Goal: Navigation & Orientation: Find specific page/section

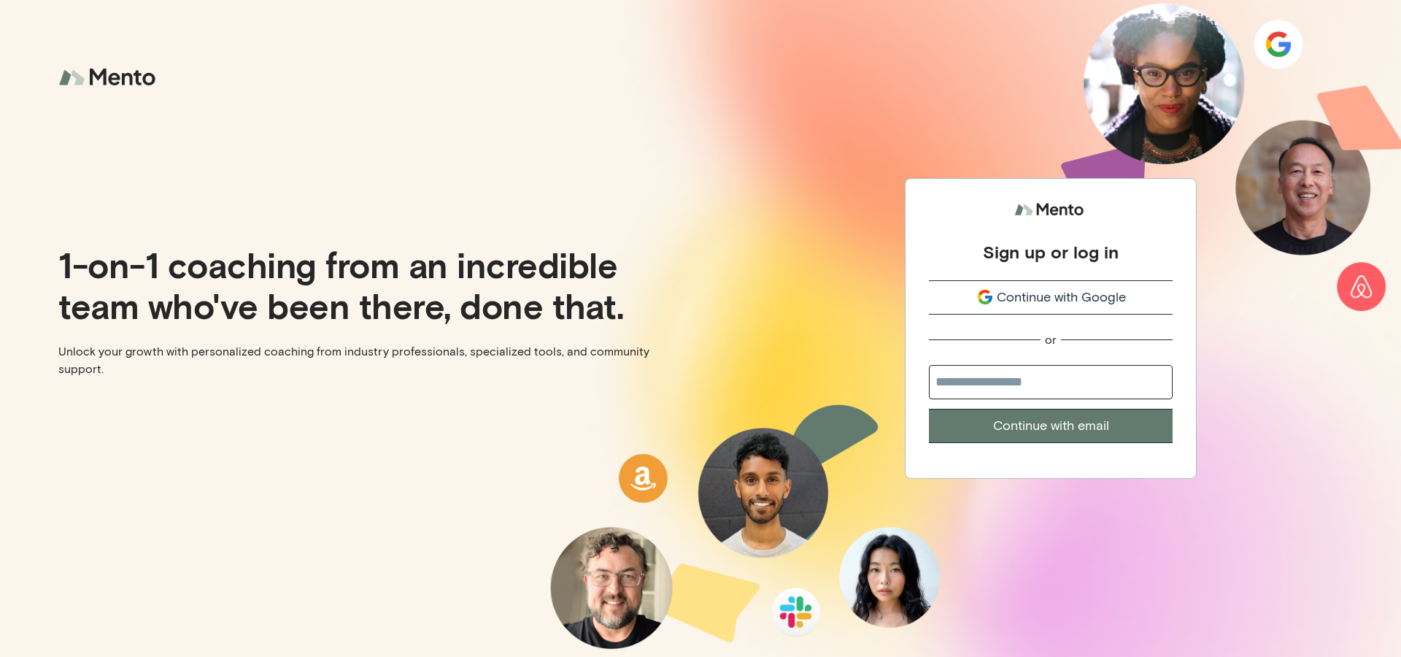
click at [1044, 289] on span "Continue with Google" at bounding box center [1060, 297] width 129 height 20
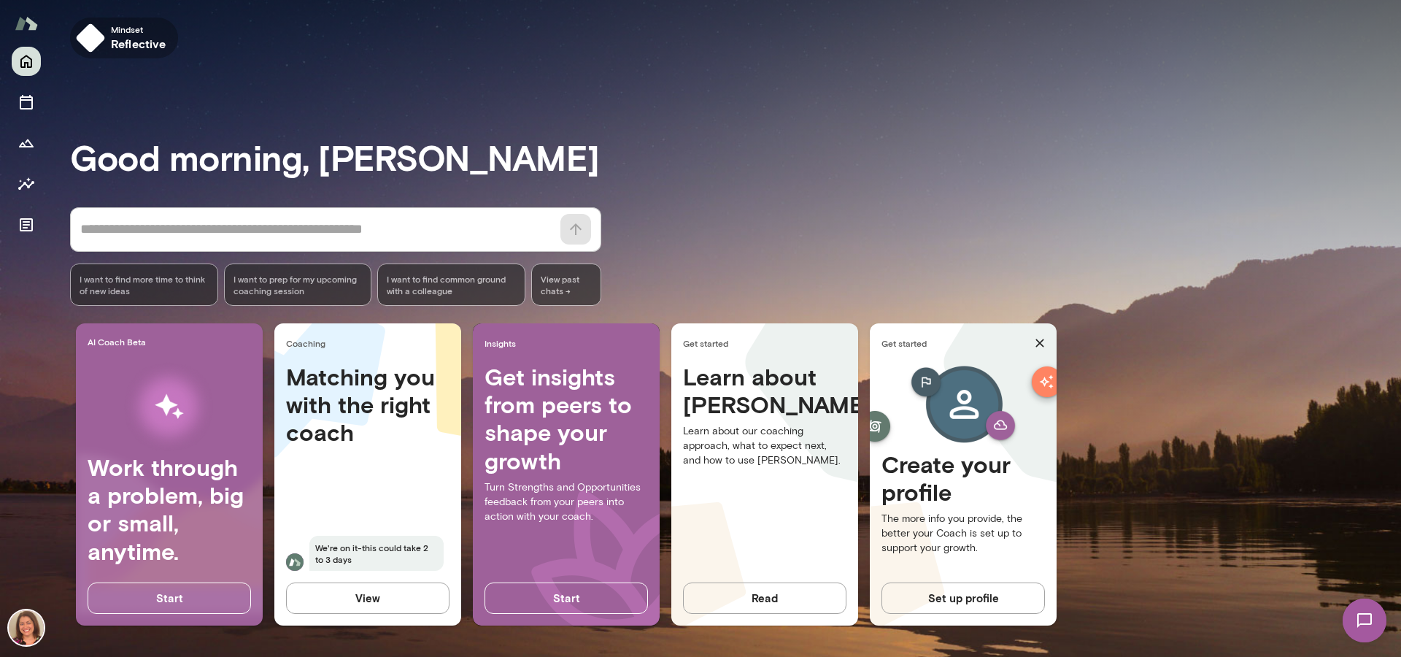
click at [120, 40] on h6 "reflective" at bounding box center [138, 44] width 55 height 18
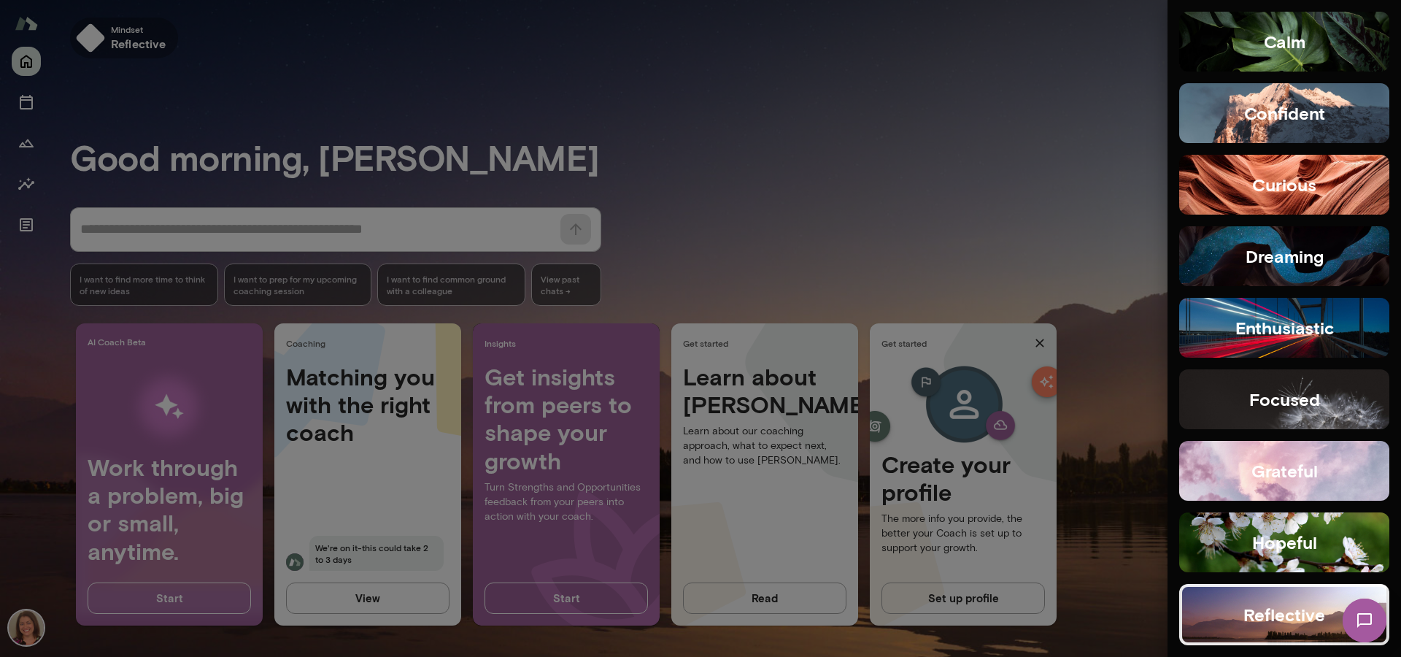
click at [120, 40] on div at bounding box center [700, 328] width 1401 height 657
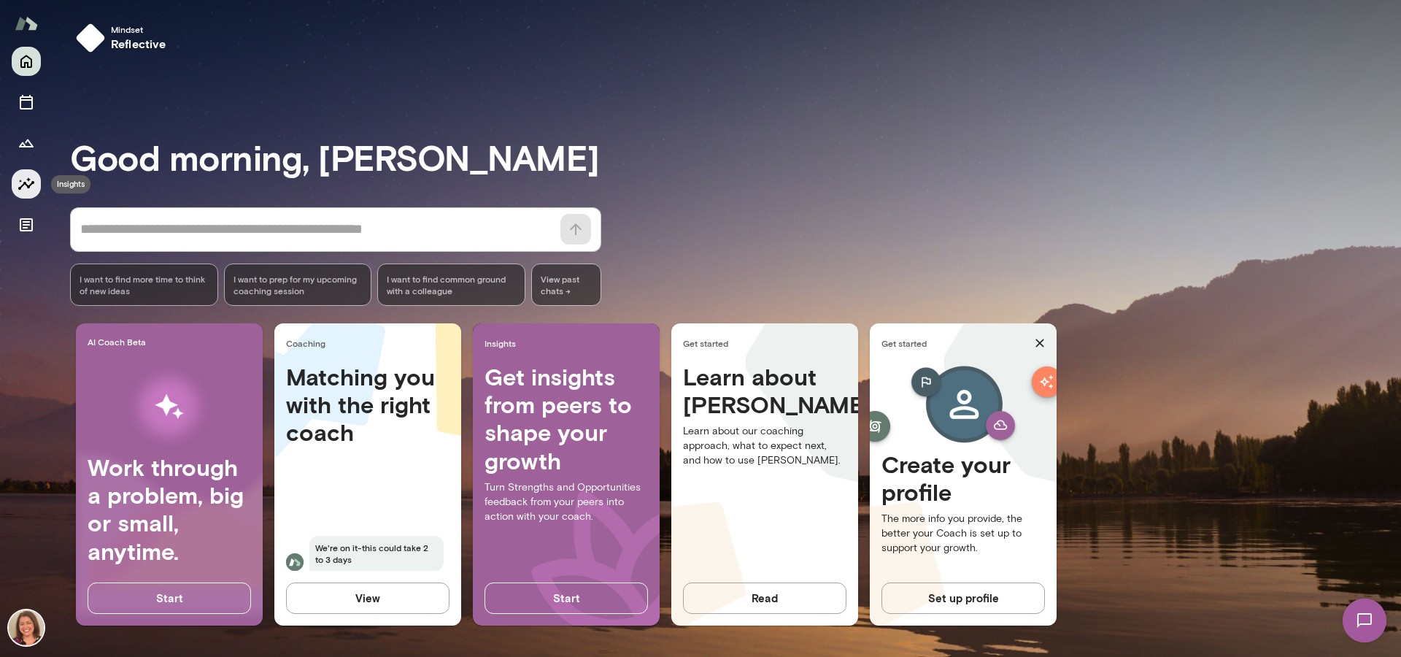
click at [32, 181] on icon "Insights" at bounding box center [26, 183] width 16 height 12
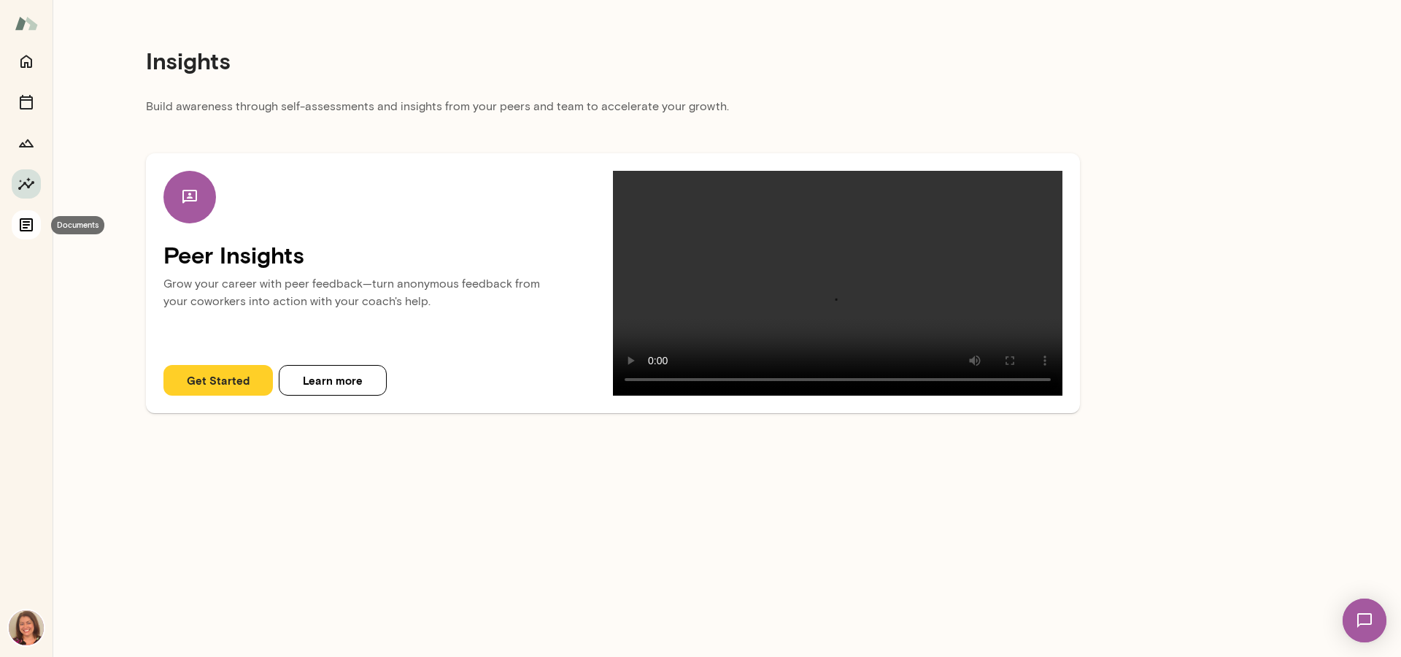
click at [31, 220] on icon "Documents" at bounding box center [26, 224] width 13 height 13
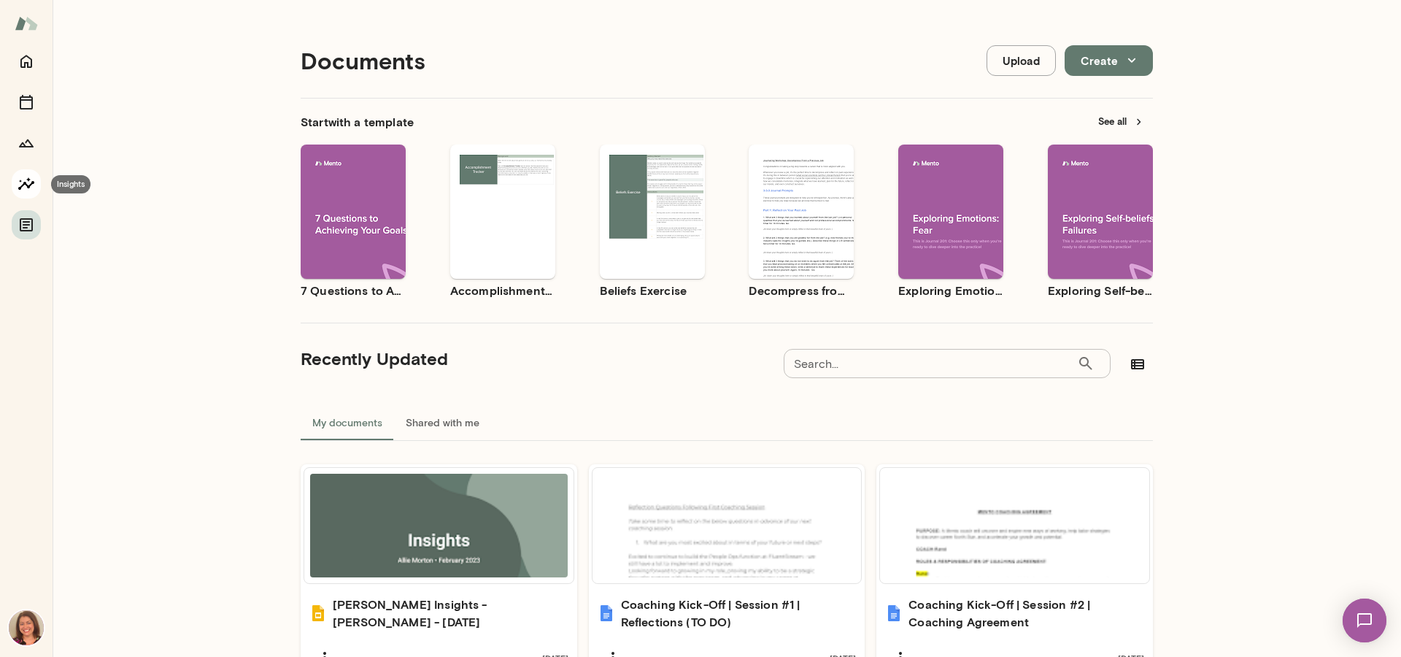
click at [28, 175] on icon "Insights" at bounding box center [27, 184] width 18 height 18
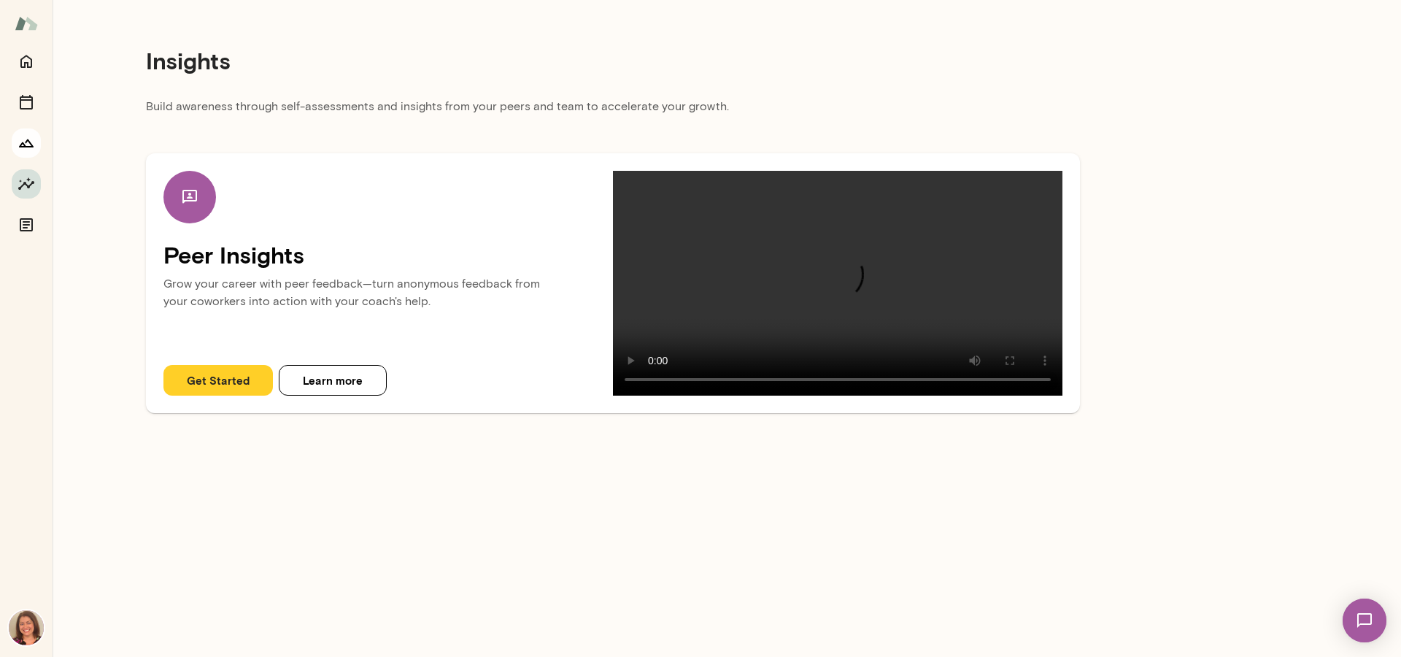
click at [24, 141] on icon "Growth Plan" at bounding box center [27, 143] width 18 height 18
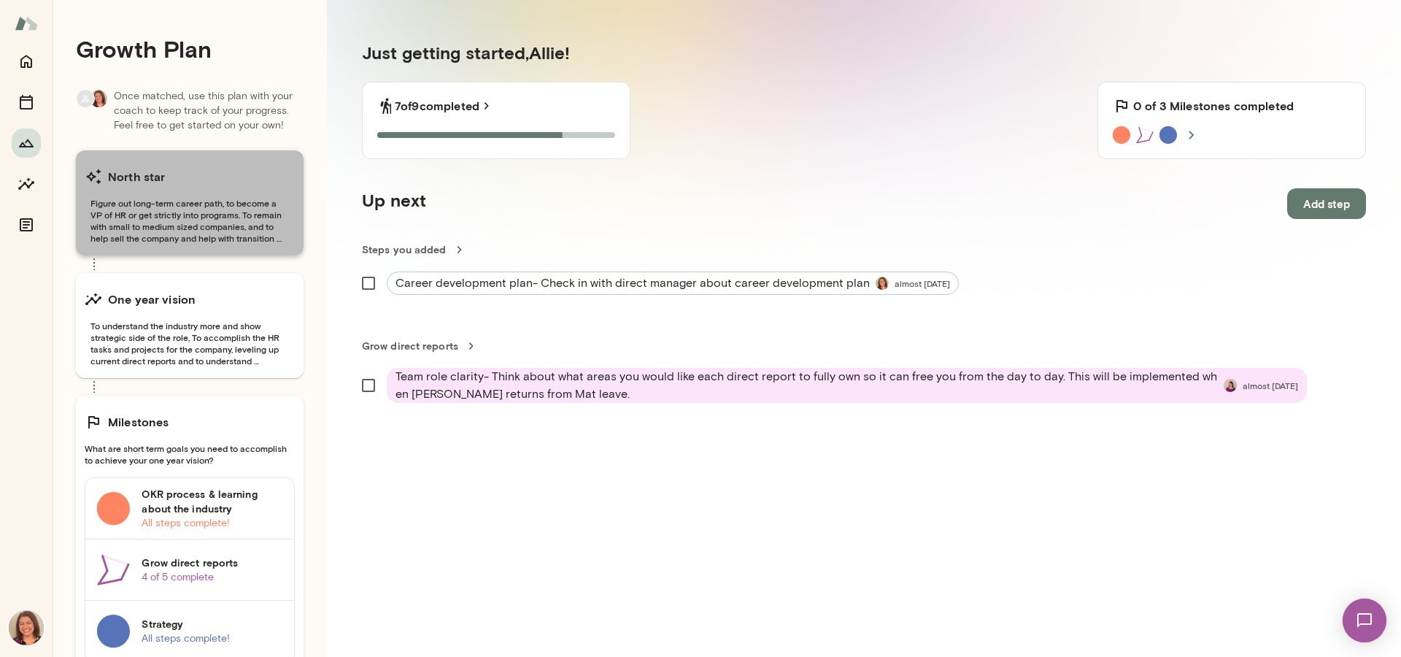
click at [198, 199] on span "Figure out long-term career path, to become a VP of HR or get strictly into pro…" at bounding box center [190, 220] width 210 height 47
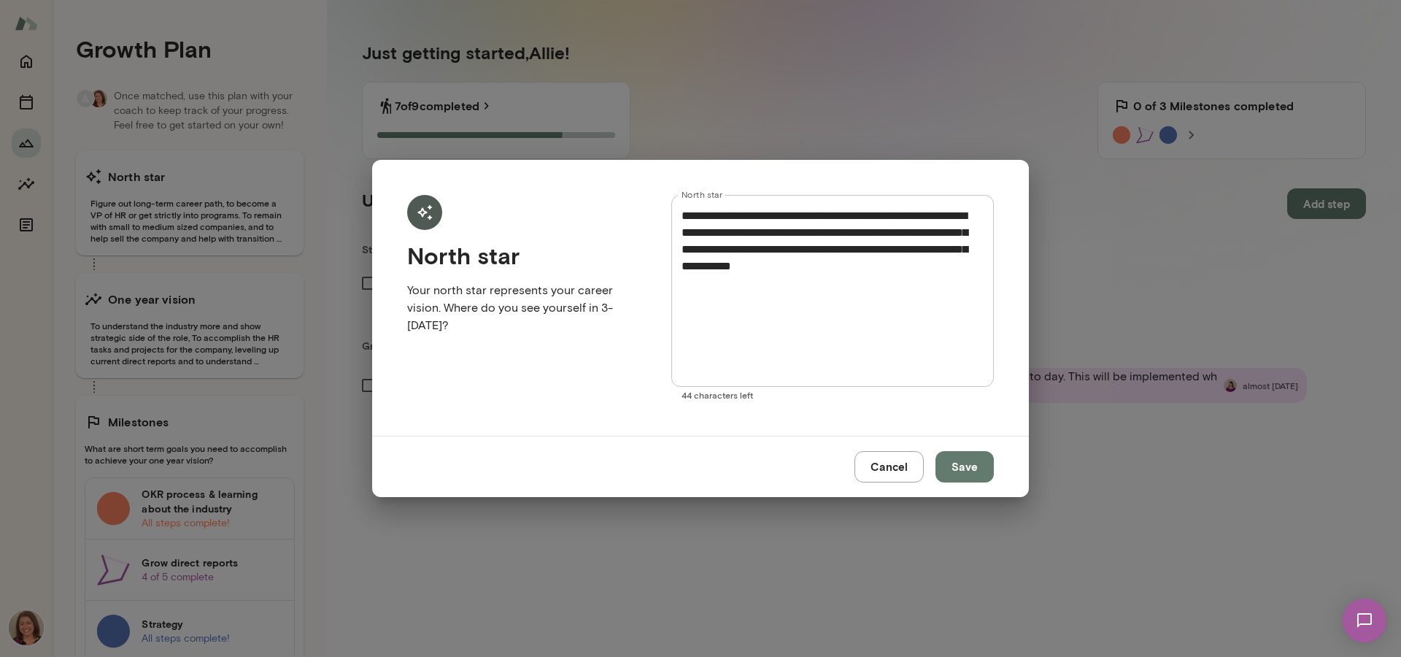
click at [901, 470] on button "Cancel" at bounding box center [888, 466] width 69 height 31
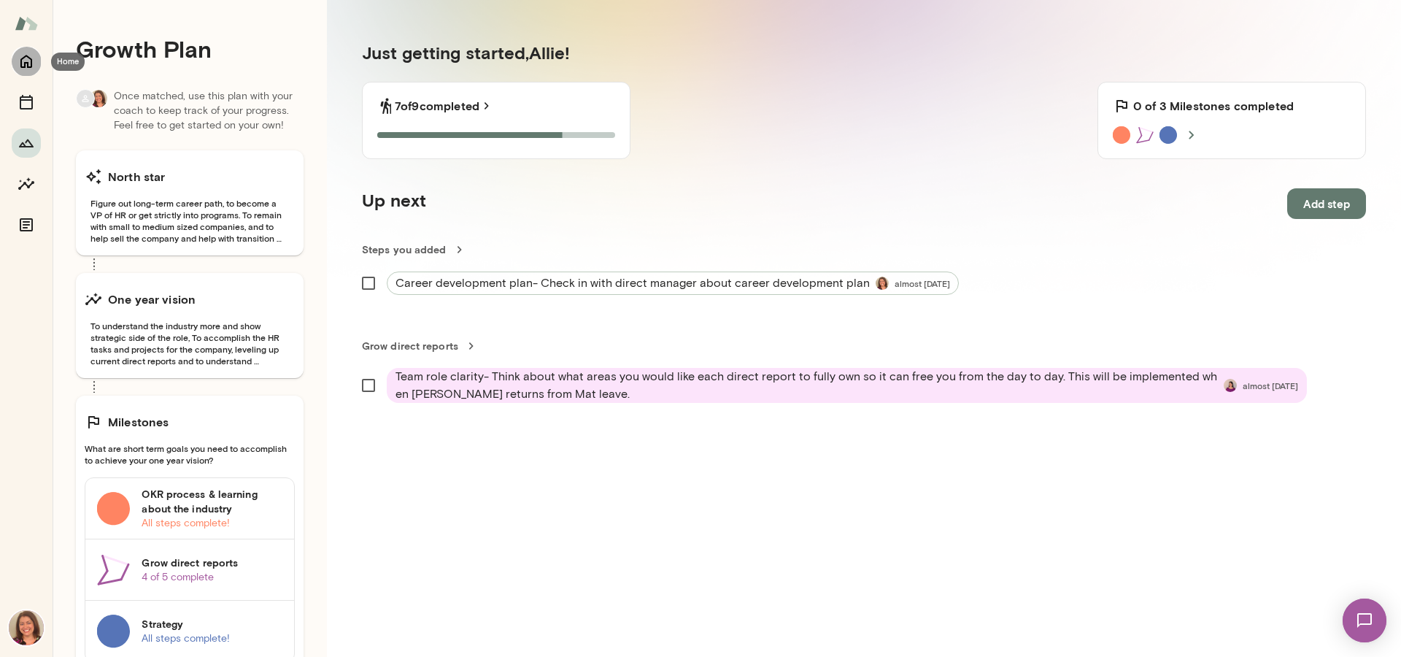
click at [28, 63] on icon "Home" at bounding box center [26, 61] width 12 height 13
